Goal: Transaction & Acquisition: Subscribe to service/newsletter

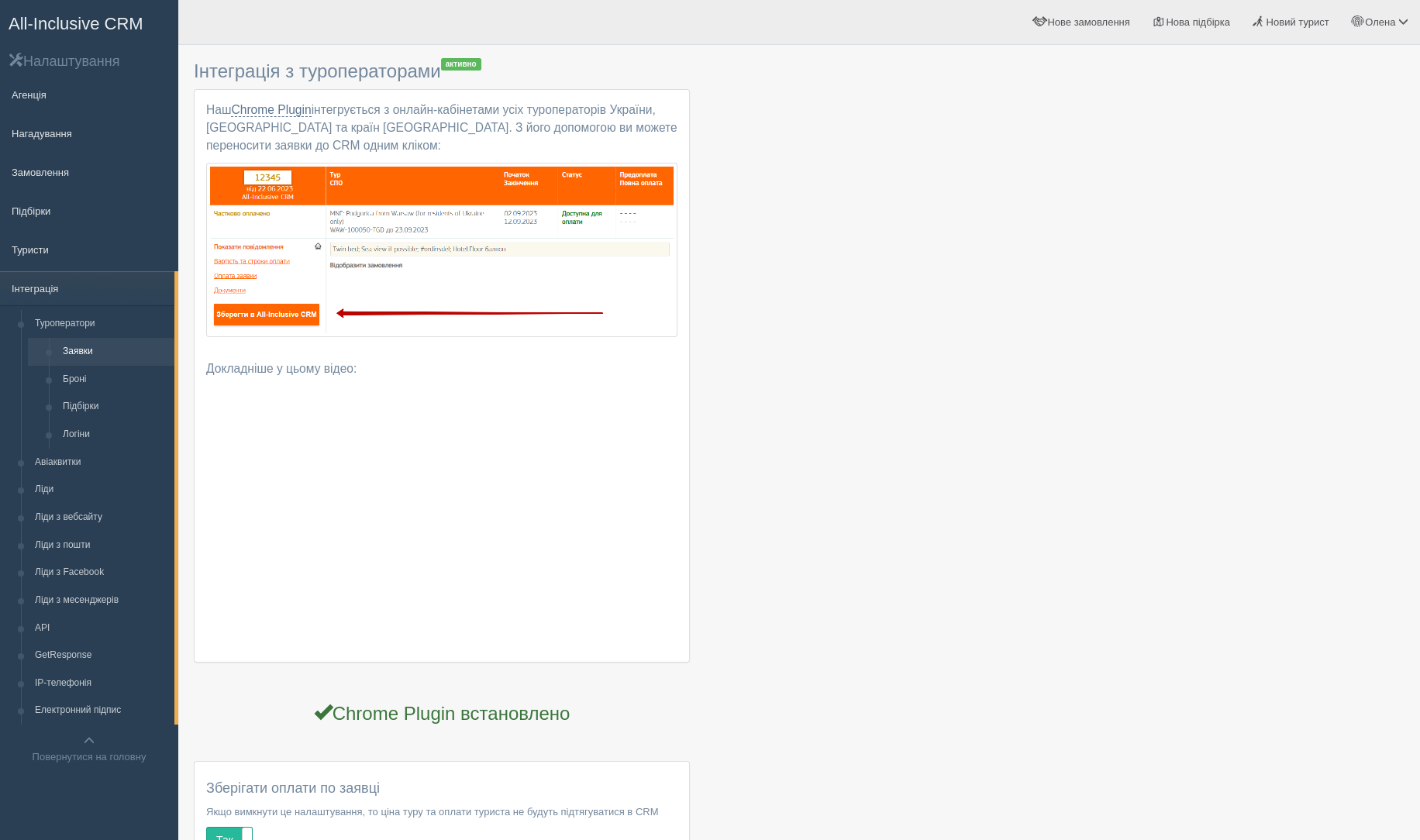
click at [66, 16] on span "All-Inclusive CRM" at bounding box center [76, 23] width 135 height 19
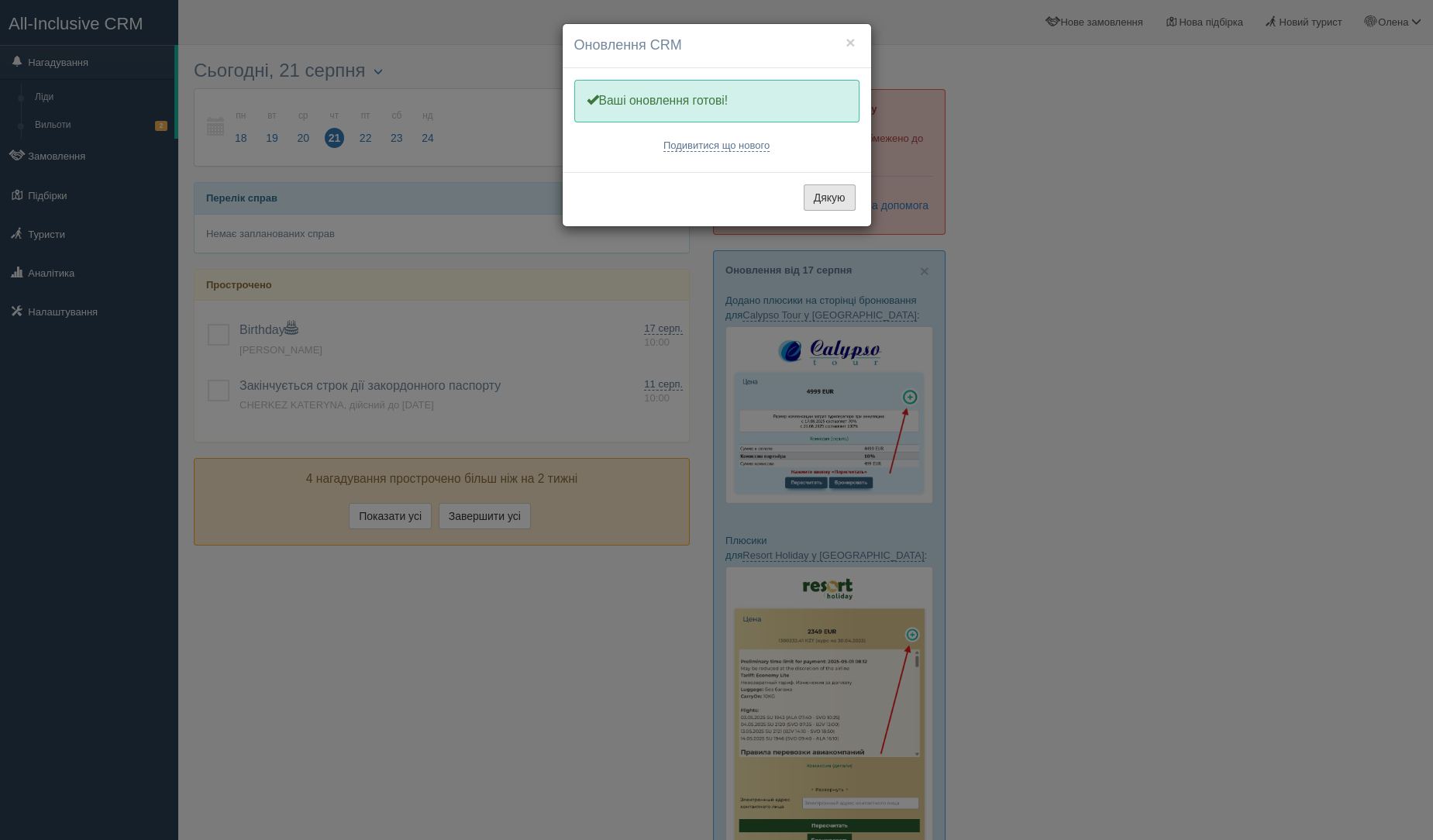
click at [834, 187] on button "Дякую" at bounding box center [830, 198] width 52 height 26
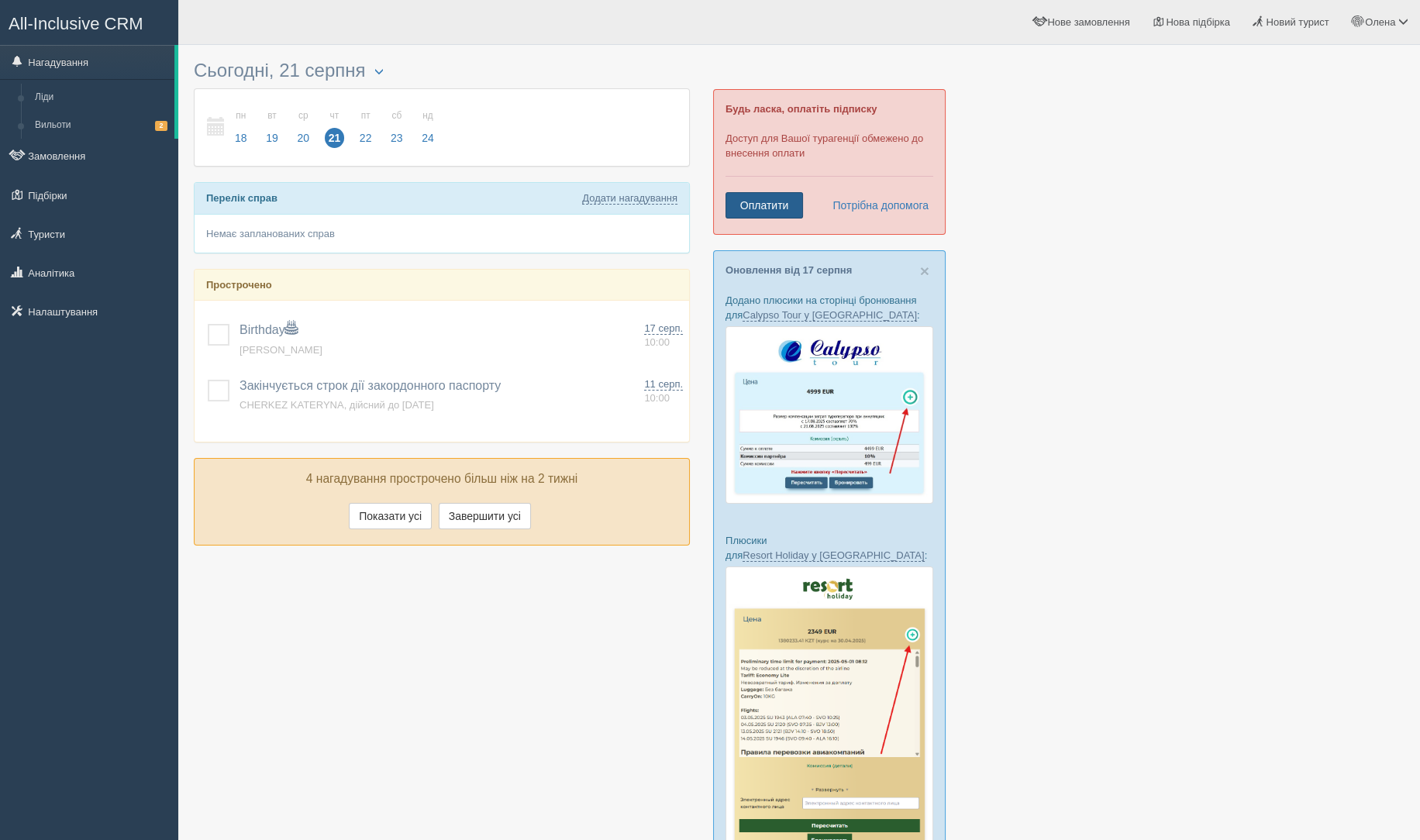
click at [761, 198] on link "Оплатити" at bounding box center [765, 205] width 78 height 26
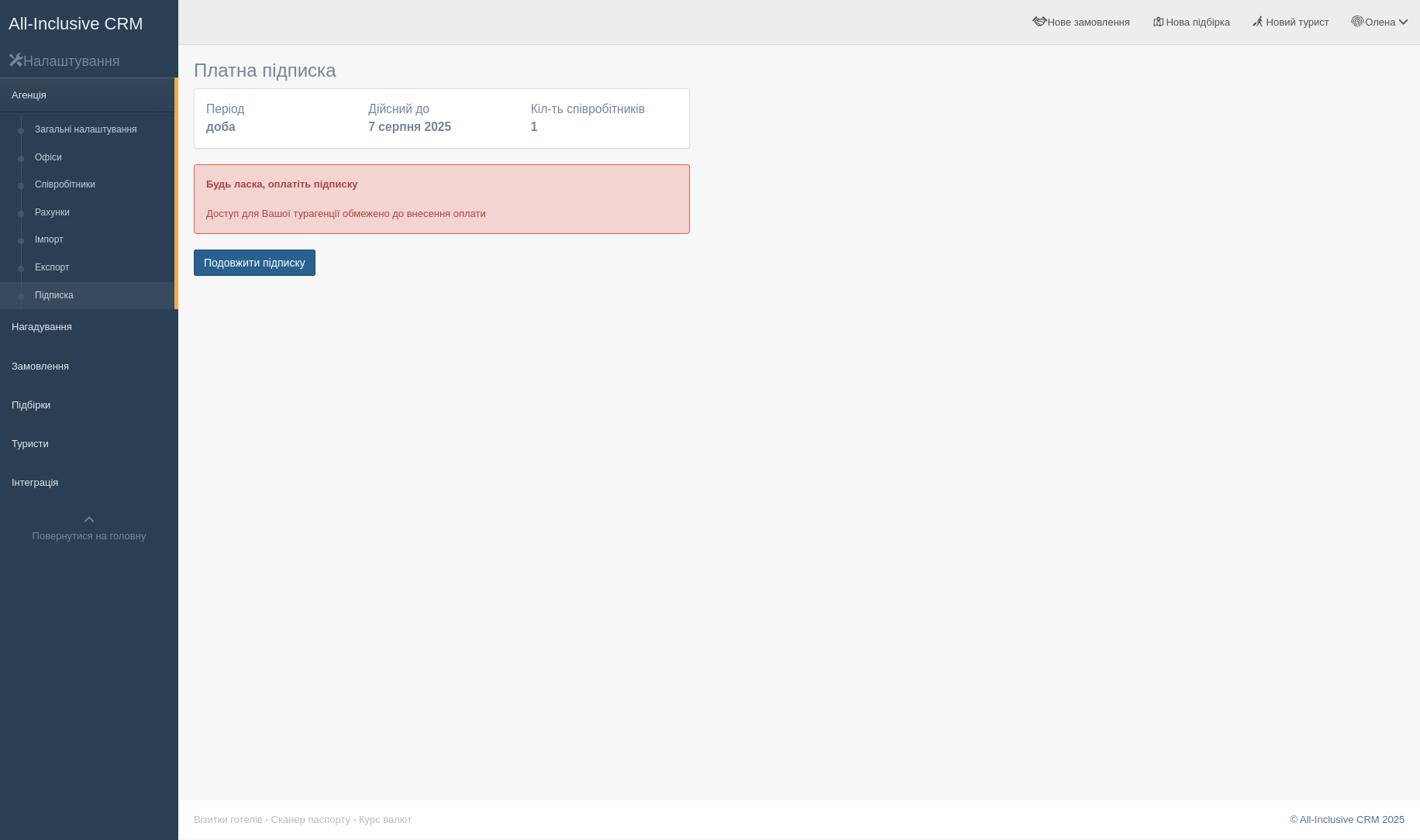
click at [274, 265] on button "Подовжити підписку" at bounding box center [255, 263] width 122 height 26
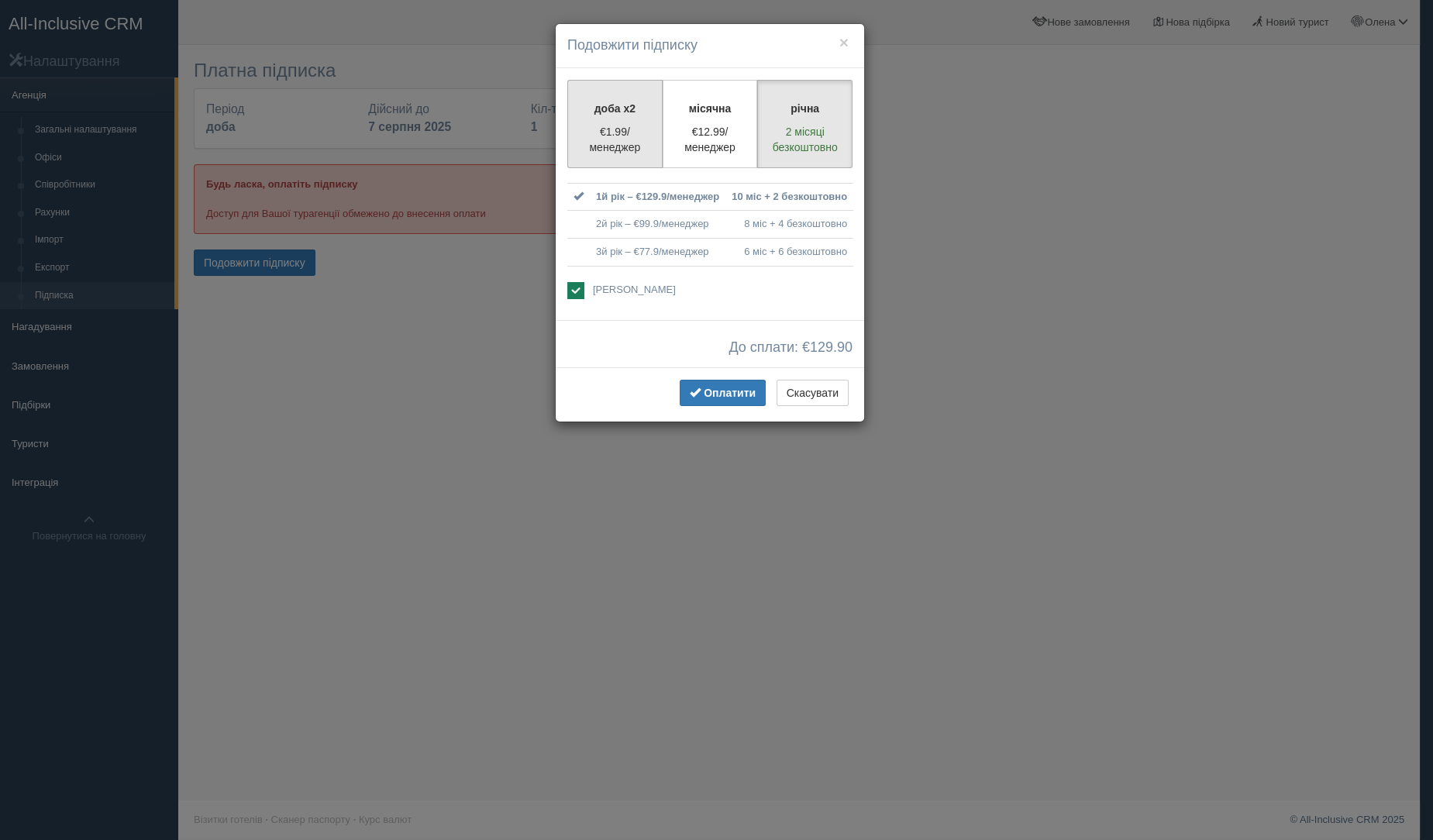
click at [595, 127] on p "€1.99/менеджер" at bounding box center [615, 139] width 75 height 31
radio input "true"
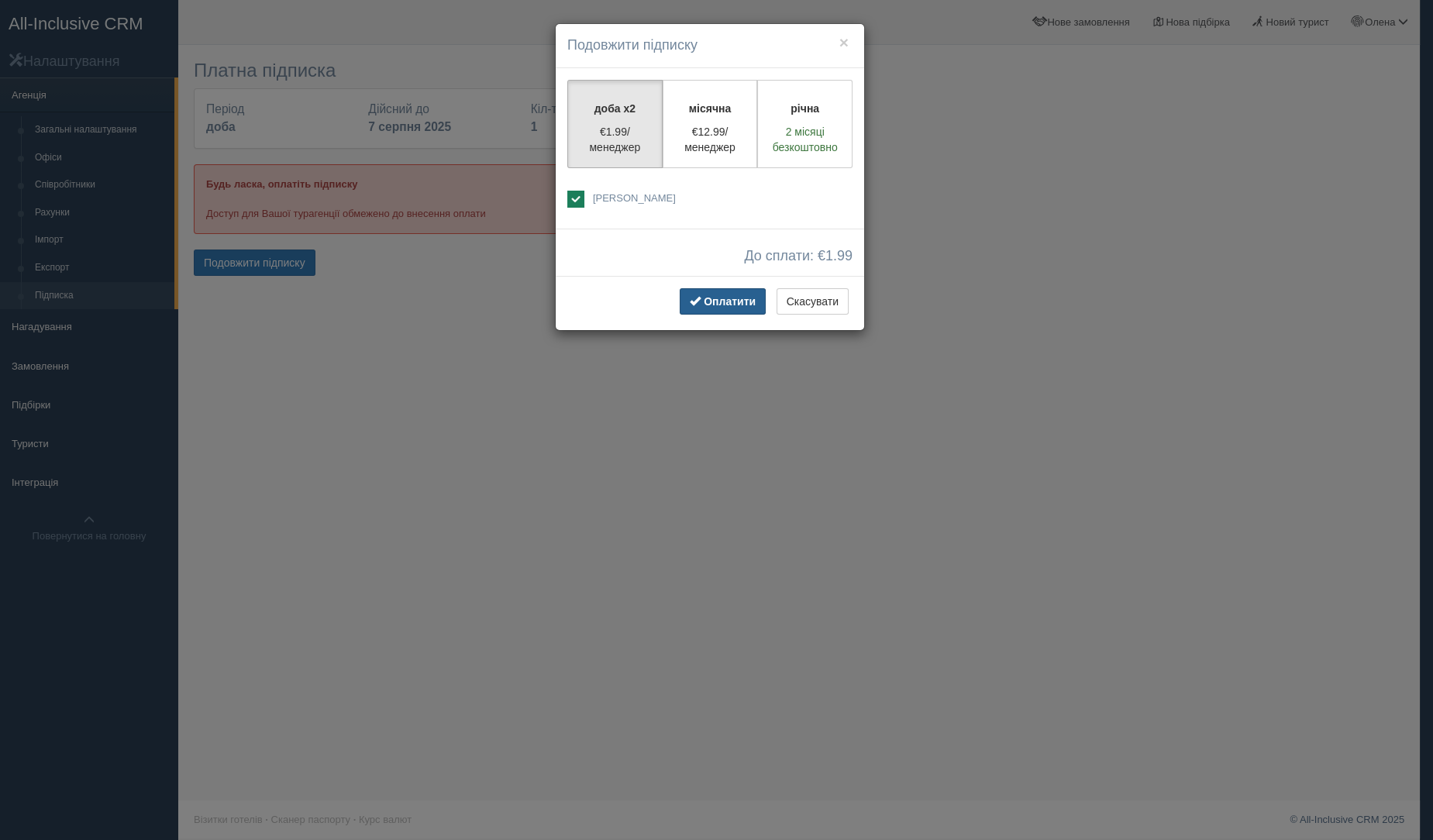
click at [702, 308] on button "Оплатити" at bounding box center [723, 301] width 86 height 26
